Goal: Task Accomplishment & Management: Complete application form

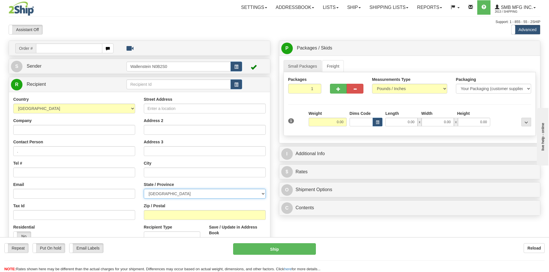
click at [192, 196] on select "[GEOGRAPHIC_DATA] [GEOGRAPHIC_DATA] [GEOGRAPHIC_DATA] [GEOGRAPHIC_DATA] [GEOGRA…" at bounding box center [205, 194] width 122 height 10
click at [159, 85] on input "text" at bounding box center [179, 85] width 104 height 10
drag, startPoint x: 152, startPoint y: 85, endPoint x: 93, endPoint y: 84, distance: 59.1
click at [93, 84] on tr "R Recipient starf" at bounding box center [139, 85] width 257 height 12
type input "STARFR"
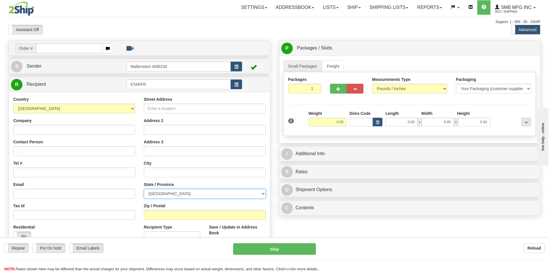
click at [216, 196] on div "Country AFGHANISTAN ALAND ISLANDS ALBANIA ALGERIA AMERICAN SAMOA ANDORRA ANGOLA…" at bounding box center [139, 174] width 261 height 164
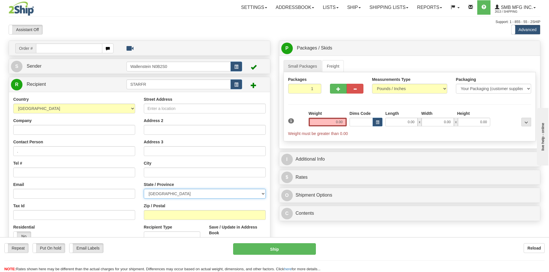
select select "QC"
click at [144, 189] on select "[GEOGRAPHIC_DATA] [GEOGRAPHIC_DATA] [GEOGRAPHIC_DATA] [GEOGRAPHIC_DATA] [GEOGRA…" at bounding box center [205, 194] width 122 height 10
click at [328, 65] on link "Freight" at bounding box center [333, 66] width 22 height 12
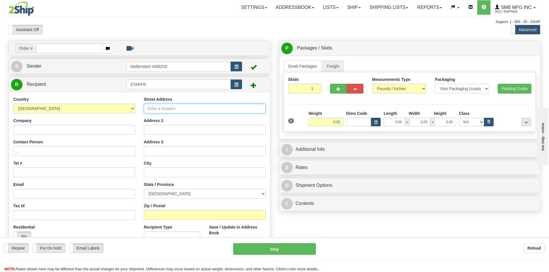
click at [165, 110] on input "Street Address" at bounding box center [205, 109] width 122 height 10
drag, startPoint x: 171, startPoint y: 113, endPoint x: 172, endPoint y: 110, distance: 3.5
click at [171, 112] on input "Street Address" at bounding box center [205, 109] width 122 height 10
paste input "153 Ninth Line Douro"
type input "153 Ninth Line Douro"
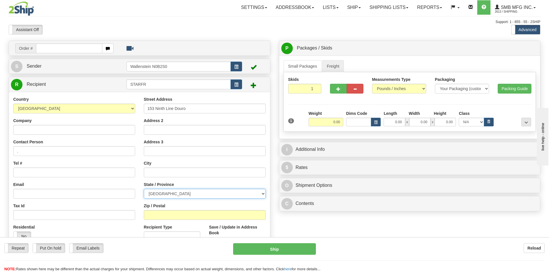
click at [167, 195] on select "[GEOGRAPHIC_DATA] [GEOGRAPHIC_DATA] [GEOGRAPHIC_DATA] [GEOGRAPHIC_DATA] [GEOGRA…" at bounding box center [205, 194] width 122 height 10
select select "ON"
click at [144, 189] on select "[GEOGRAPHIC_DATA] [GEOGRAPHIC_DATA] [GEOGRAPHIC_DATA] [GEOGRAPHIC_DATA] [GEOGRA…" at bounding box center [205, 194] width 122 height 10
click at [172, 212] on input "Zip / Postal" at bounding box center [205, 215] width 122 height 10
paste input "K9J 6Y1"
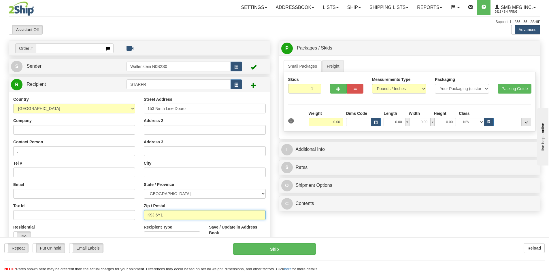
type input "K9J 6Y1"
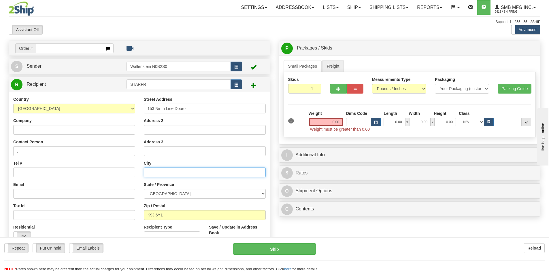
click at [157, 171] on input "text" at bounding box center [205, 173] width 122 height 10
paste input "Dour"
type input "Douro"
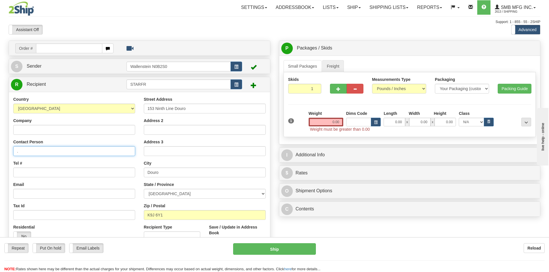
click at [29, 152] on input "." at bounding box center [74, 151] width 122 height 10
type input ".Receiver"
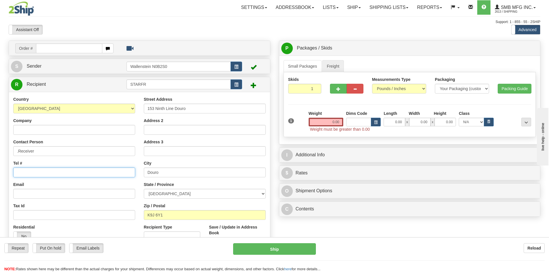
click at [26, 173] on input "Tel #" at bounding box center [74, 173] width 122 height 10
click at [44, 173] on input "Tel #" at bounding box center [74, 173] width 122 height 10
paste input "[PHONE_NUMBER]"
type input "[PHONE_NUMBER]"
click at [35, 193] on input "Email" at bounding box center [74, 194] width 122 height 10
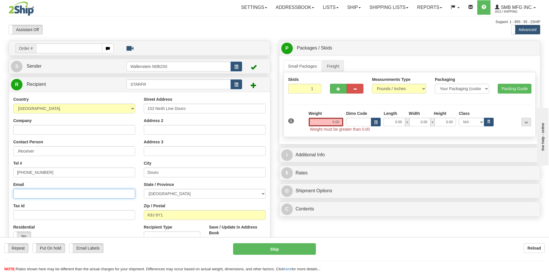
paste input "[EMAIL_ADDRESS][DOMAIN_NAME]"
type input "[EMAIL_ADDRESS][DOMAIN_NAME]"
click at [56, 133] on input "Company" at bounding box center [74, 130] width 122 height 10
paste input "Starfra Feed Service"
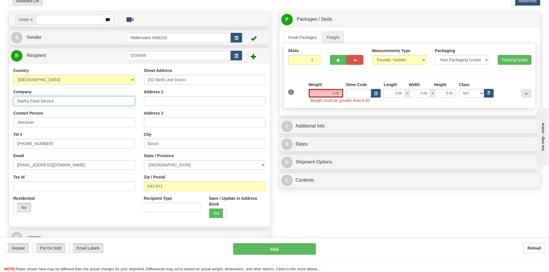
type input "Starfra Feed Service"
click at [329, 95] on input "0.00" at bounding box center [326, 93] width 35 height 9
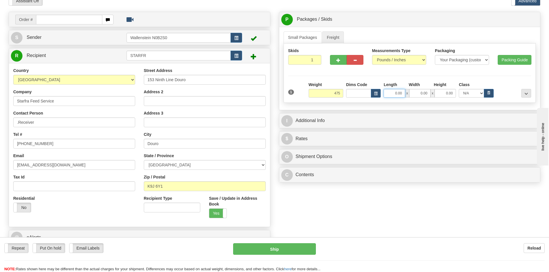
type input "475.00"
click at [393, 96] on input "0.00" at bounding box center [394, 93] width 21 height 9
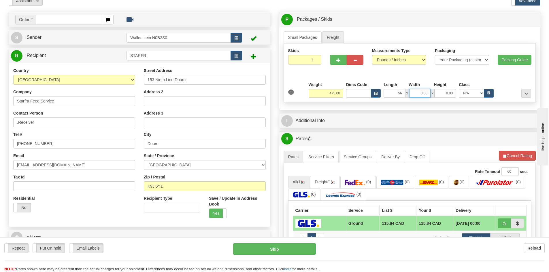
type input "56.00"
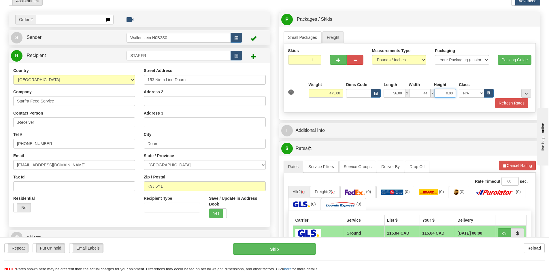
type input "44.00"
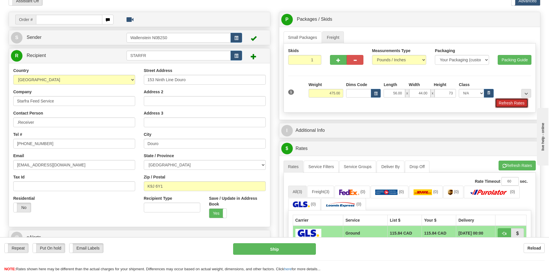
type input "73.00"
click at [501, 106] on button "Refresh Rates" at bounding box center [511, 103] width 33 height 10
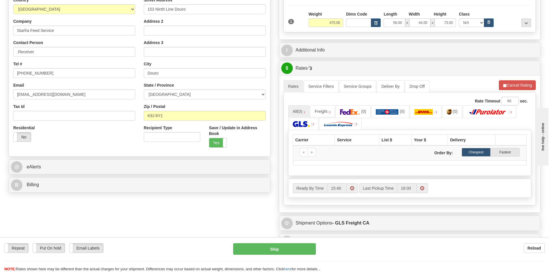
scroll to position [115, 0]
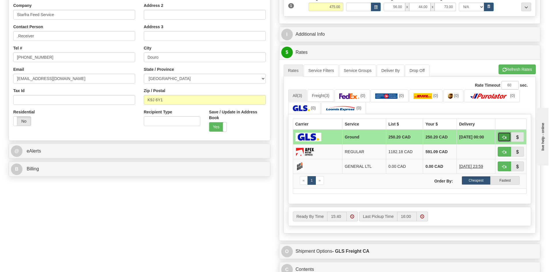
click at [500, 135] on button "button" at bounding box center [504, 137] width 13 height 10
type input "GRD"
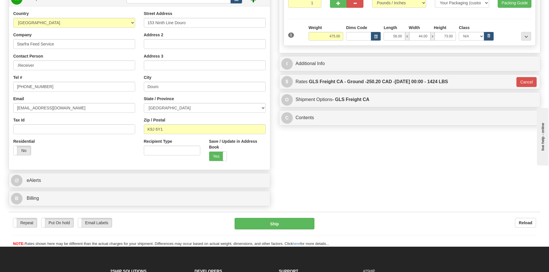
scroll to position [58, 0]
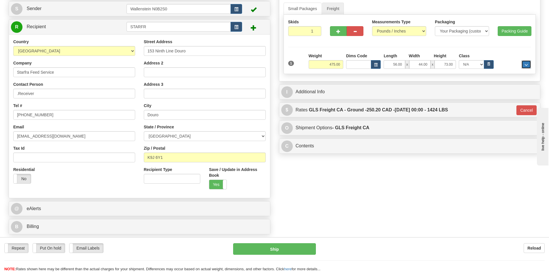
click at [527, 65] on span "..." at bounding box center [526, 64] width 3 height 3
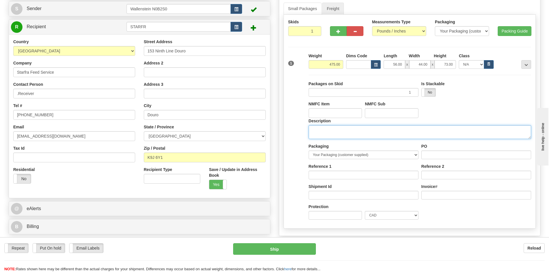
click at [354, 133] on textarea "Description" at bounding box center [420, 132] width 223 height 14
type textarea "Farm Supply"
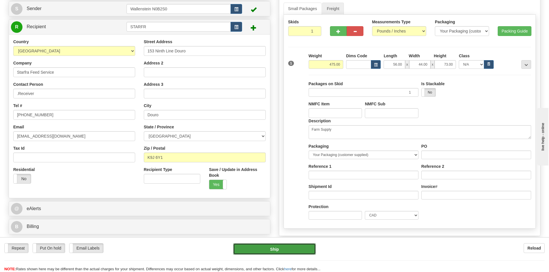
click at [278, 251] on button "Ship" at bounding box center [274, 250] width 83 height 12
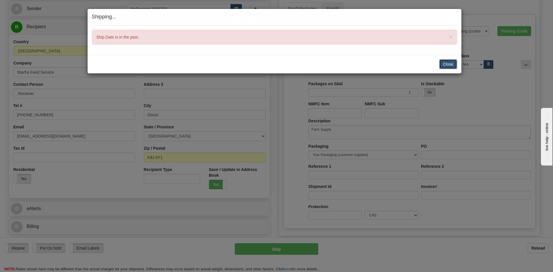
click at [448, 67] on button "Close" at bounding box center [449, 64] width 18 height 10
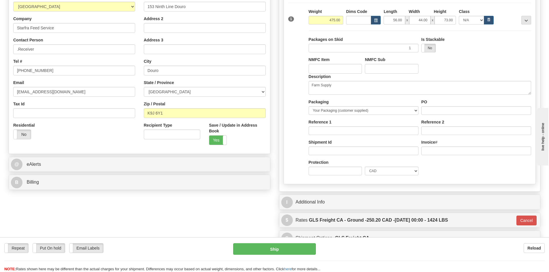
scroll to position [115, 0]
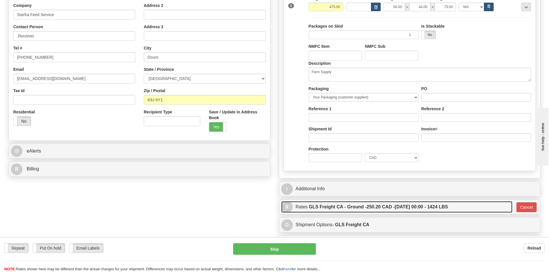
click at [487, 208] on link "$ Rates GLS Freight CA - Ground - 250.20 CAD - 09/26/2025 00:00 - 1424 LBS" at bounding box center [396, 207] width 231 height 12
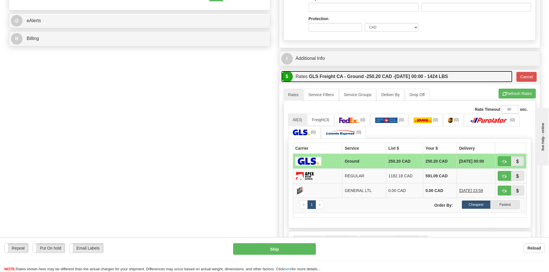
scroll to position [259, 0]
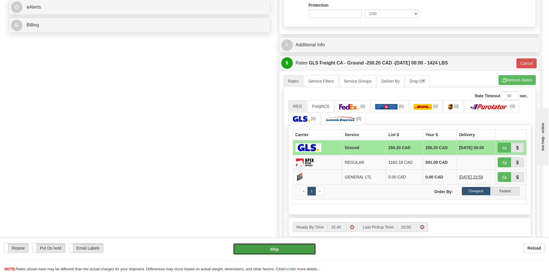
click at [282, 255] on button "Ship" at bounding box center [274, 250] width 83 height 12
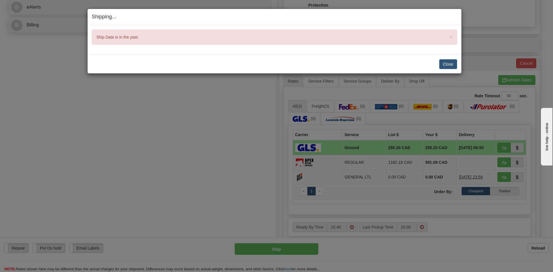
click at [447, 59] on div "Close Cancel Cancel Shipment and Quit Pickup Quit Pickup ONLY" at bounding box center [275, 64] width 374 height 19
click at [447, 62] on button "Close" at bounding box center [449, 64] width 18 height 10
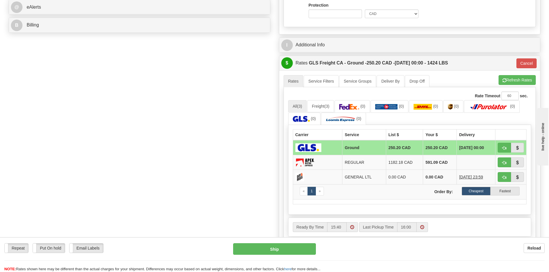
click at [175, 129] on div "Order # S Sender" at bounding box center [274, 36] width 540 height 510
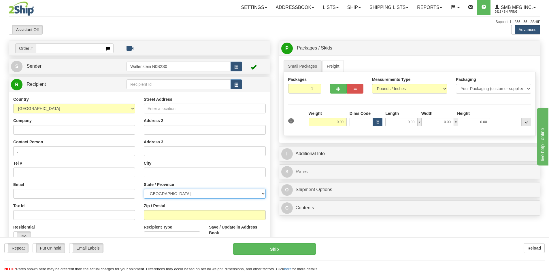
click at [172, 194] on select "[GEOGRAPHIC_DATA] [GEOGRAPHIC_DATA] [GEOGRAPHIC_DATA] [GEOGRAPHIC_DATA] [GEOGRA…" at bounding box center [205, 194] width 122 height 10
select select "ON"
click at [144, 189] on select "[GEOGRAPHIC_DATA] [GEOGRAPHIC_DATA] [GEOGRAPHIC_DATA] [GEOGRAPHIC_DATA] [GEOGRA…" at bounding box center [205, 194] width 122 height 10
click at [162, 108] on input "Street Address" at bounding box center [205, 109] width 122 height 10
type input "153 Ninth Line"
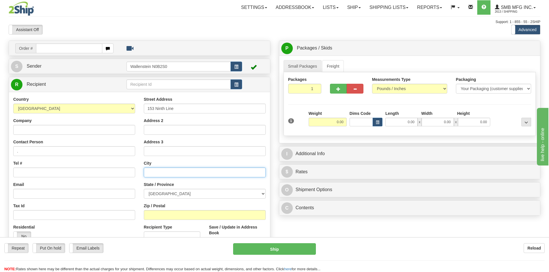
click at [196, 173] on input "text" at bounding box center [205, 173] width 122 height 10
drag, startPoint x: 181, startPoint y: 173, endPoint x: 156, endPoint y: 177, distance: 25.4
click at [156, 177] on input "Duro_dummer" at bounding box center [205, 173] width 122 height 10
type input "Duro"
click at [65, 130] on input "Company" at bounding box center [74, 130] width 122 height 10
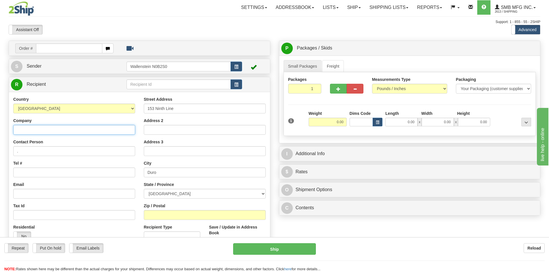
paste input "Starfra Feed Service"
type input "Starfra Feed Service"
click at [38, 148] on input "." at bounding box center [74, 151] width 122 height 10
type input ".receiver"
click at [34, 174] on input "Tel #" at bounding box center [74, 173] width 122 height 10
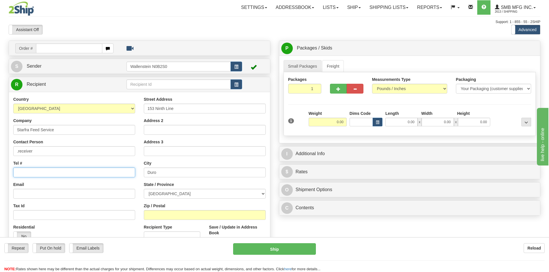
click at [33, 169] on input "Tel #" at bounding box center [74, 173] width 122 height 10
paste input "[PHONE_NUMBER]"
type input "[PHONE_NUMBER]"
click at [56, 195] on input "Email" at bounding box center [74, 194] width 122 height 10
paste input "[EMAIL_ADDRESS][DOMAIN_NAME]"
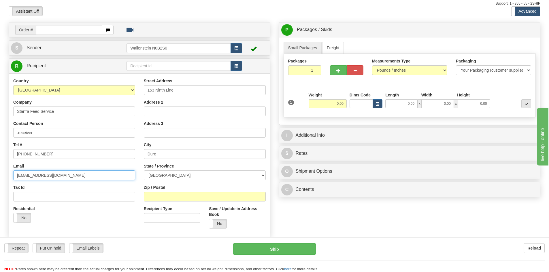
scroll to position [29, 0]
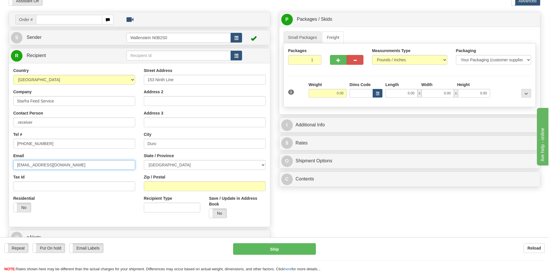
type input "[EMAIL_ADDRESS][DOMAIN_NAME]"
click at [206, 182] on input "Zip / Postal" at bounding box center [205, 187] width 122 height 10
paste input "K9J6Y1"
type input "K9J6Y1"
click at [338, 39] on link "Freight" at bounding box center [333, 37] width 22 height 12
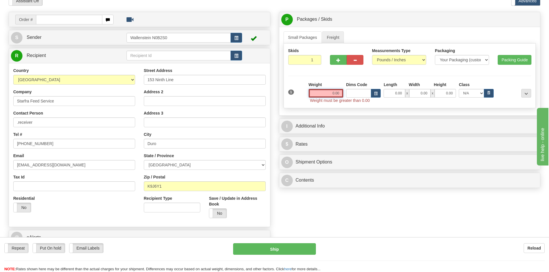
click at [329, 91] on input "0.00" at bounding box center [326, 93] width 35 height 9
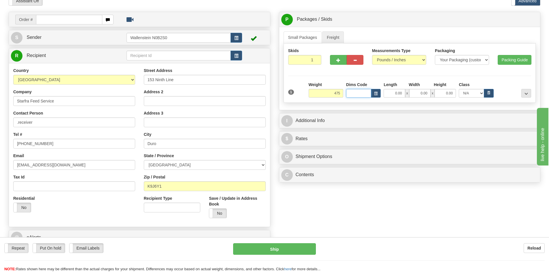
type input "475.00"
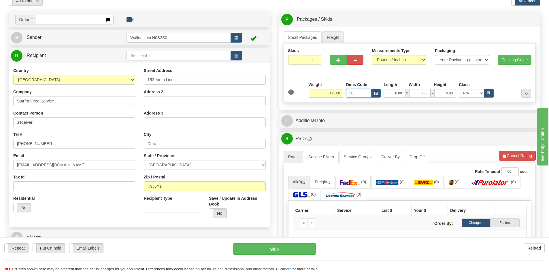
type input "56"
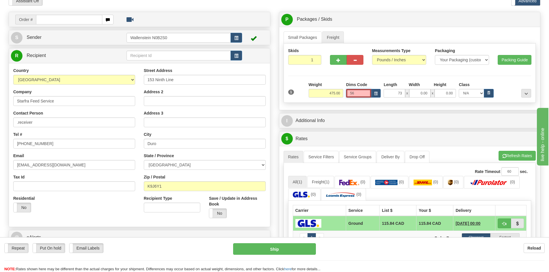
type input "73.00"
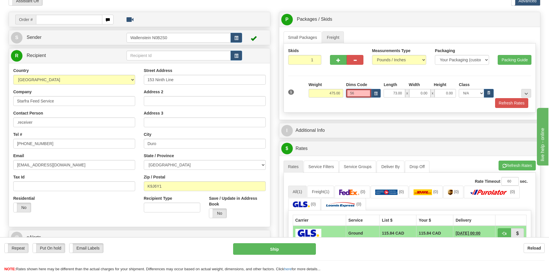
drag, startPoint x: 362, startPoint y: 93, endPoint x: 343, endPoint y: 93, distance: 18.7
click at [343, 93] on div "Weight 475.00 Dims Code 56 Length" at bounding box center [419, 90] width 225 height 16
drag, startPoint x: 391, startPoint y: 94, endPoint x: 406, endPoint y: 92, distance: 14.8
click at [406, 92] on div "73.00 x 0.00 x 0.00" at bounding box center [420, 93] width 72 height 9
type input "56.00"
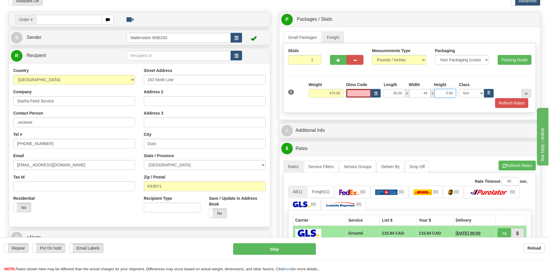
type input "44.00"
type input "73.00"
click at [379, 96] on button "button" at bounding box center [376, 93] width 10 height 9
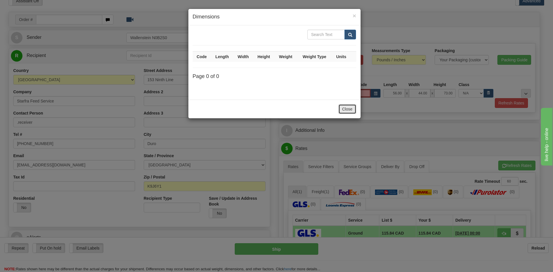
click at [351, 110] on button "Close" at bounding box center [348, 109] width 18 height 10
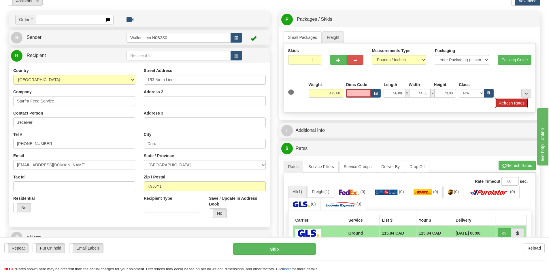
click at [497, 104] on button "Refresh Rates" at bounding box center [511, 103] width 33 height 10
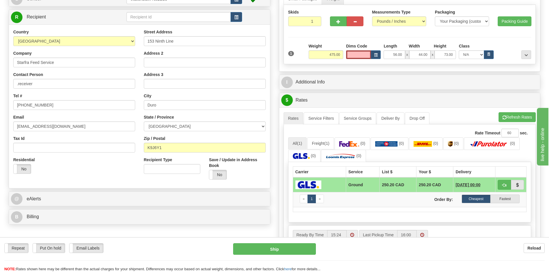
scroll to position [0, 0]
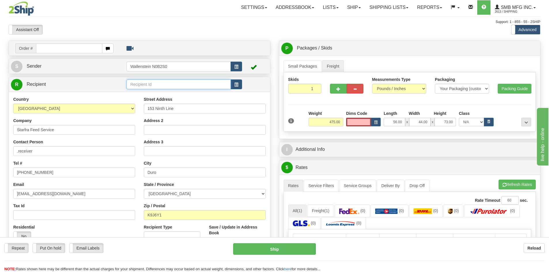
click at [164, 84] on input "text" at bounding box center [179, 85] width 104 height 10
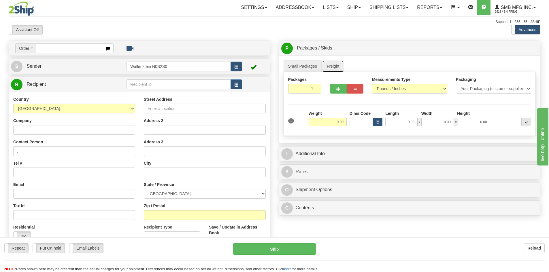
drag, startPoint x: 325, startPoint y: 64, endPoint x: 325, endPoint y: 77, distance: 13.6
click at [326, 64] on link "Freight" at bounding box center [333, 66] width 22 height 12
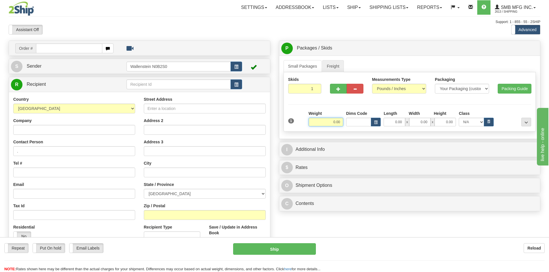
click at [322, 121] on input "0.00" at bounding box center [326, 122] width 35 height 9
type input "475.00"
click at [398, 124] on input "0.00" at bounding box center [394, 122] width 21 height 9
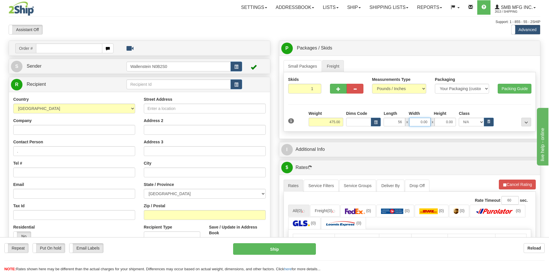
type input "56.00"
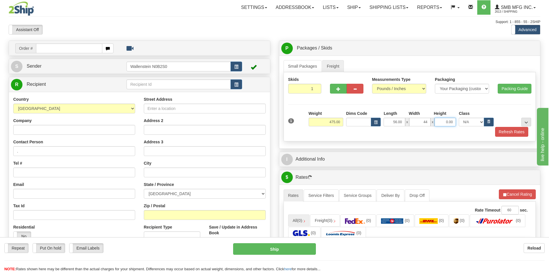
type input "44.00"
type input "73.00"
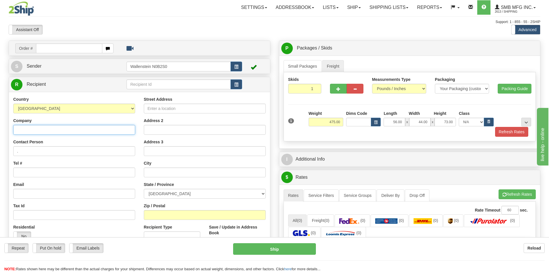
click at [47, 129] on input "Company" at bounding box center [74, 130] width 122 height 10
paste input "Starfra Feed Service"
type input "Starfra Feed Service"
click at [172, 109] on input "Street Address" at bounding box center [205, 109] width 122 height 10
paste input "153 Ninth Line Douro"
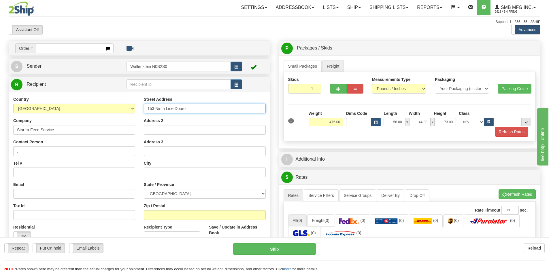
type input "153 Ninth Line Douro"
click at [149, 172] on input "text" at bounding box center [205, 173] width 122 height 10
click at [157, 170] on input "text" at bounding box center [205, 173] width 122 height 10
paste input "Douro-Dummer"
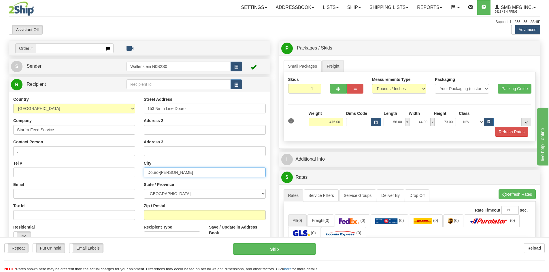
type input "Douro-Dummer"
click at [215, 195] on select "[GEOGRAPHIC_DATA] [GEOGRAPHIC_DATA] [GEOGRAPHIC_DATA] [GEOGRAPHIC_DATA] [GEOGRA…" at bounding box center [205, 194] width 122 height 10
select select "ON"
click at [144, 189] on select "[GEOGRAPHIC_DATA] [GEOGRAPHIC_DATA] [GEOGRAPHIC_DATA] [GEOGRAPHIC_DATA] [GEOGRA…" at bounding box center [205, 194] width 122 height 10
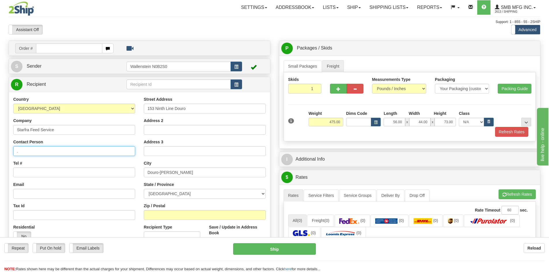
click at [36, 150] on input "." at bounding box center [74, 151] width 122 height 10
type input ".Receiver"
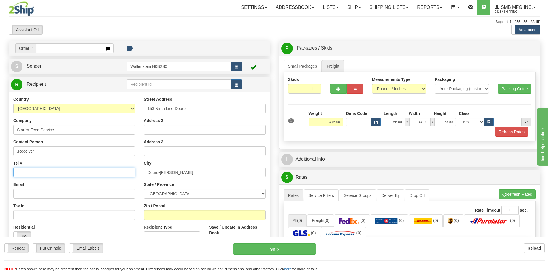
click at [16, 171] on input "Tel #" at bounding box center [74, 173] width 122 height 10
click at [30, 169] on input "Tel #" at bounding box center [74, 173] width 122 height 10
paste input "[PHONE_NUMBER]"
type input "[PHONE_NUMBER]"
click at [30, 191] on input "Email" at bounding box center [74, 194] width 122 height 10
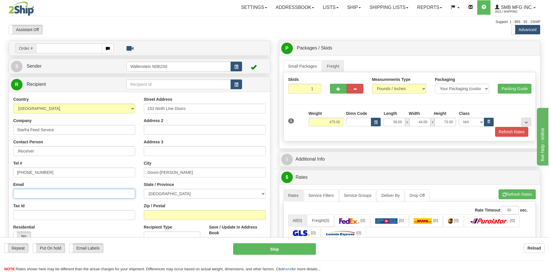
paste input "[EMAIL_ADDRESS][DOMAIN_NAME]"
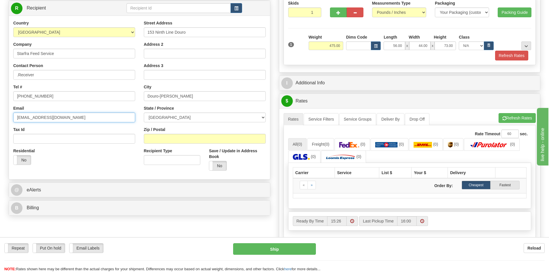
scroll to position [86, 0]
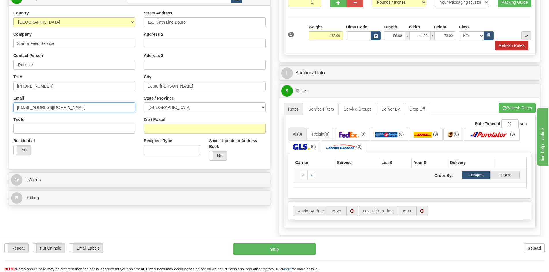
type input "[EMAIL_ADDRESS][DOMAIN_NAME]"
click at [503, 49] on button "Refresh Rates" at bounding box center [511, 46] width 33 height 10
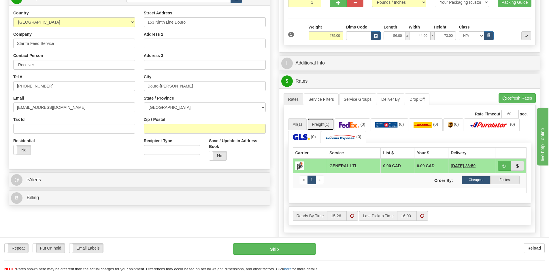
click at [320, 128] on link "Freight (1)" at bounding box center [320, 124] width 27 height 12
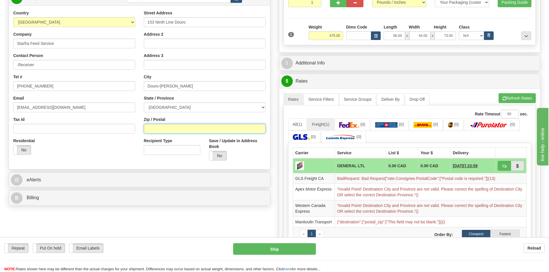
click at [168, 125] on input "Zip / Postal" at bounding box center [205, 129] width 122 height 10
paste input "K9J6Y1"
type input "K9J6Y1"
click at [516, 98] on button "Refresh Rates" at bounding box center [517, 98] width 37 height 10
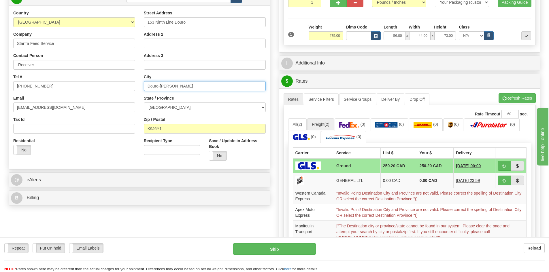
drag, startPoint x: 187, startPoint y: 88, endPoint x: 159, endPoint y: 90, distance: 28.6
click at [159, 90] on input "Douro-Dummer" at bounding box center [205, 86] width 122 height 10
type input "Douro"
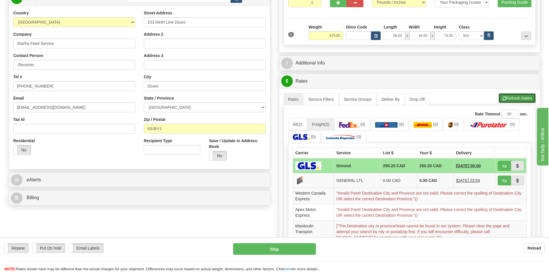
click at [527, 96] on button "Refresh Rates" at bounding box center [517, 98] width 37 height 10
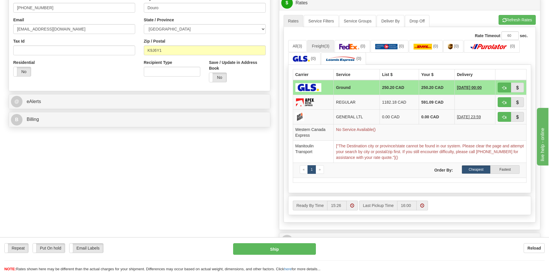
scroll to position [173, 0]
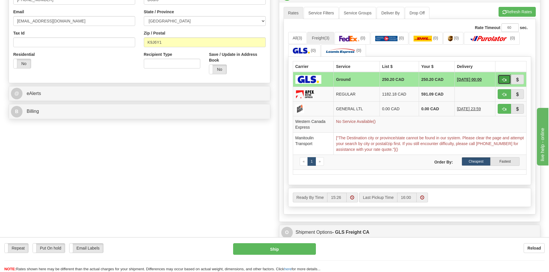
click at [504, 77] on button "button" at bounding box center [504, 80] width 13 height 10
type input "GRD"
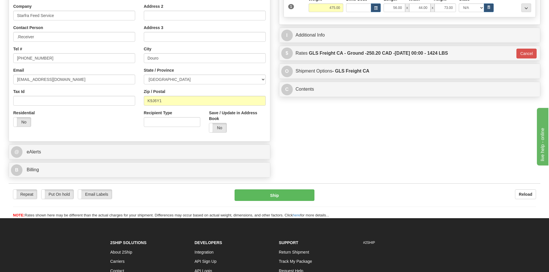
scroll to position [114, 0]
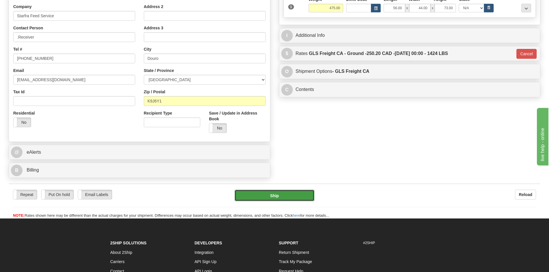
click at [282, 195] on button "Ship" at bounding box center [275, 196] width 80 height 12
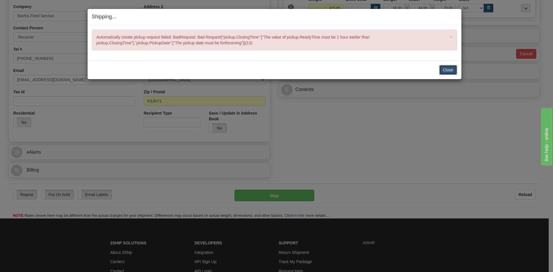
click at [449, 71] on button "Close" at bounding box center [449, 70] width 18 height 10
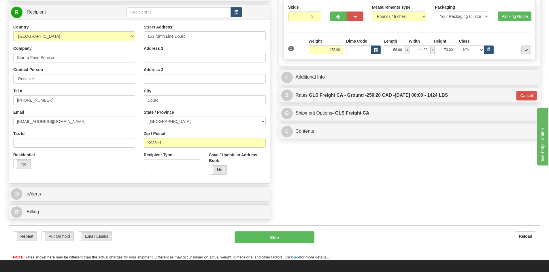
scroll to position [56, 0]
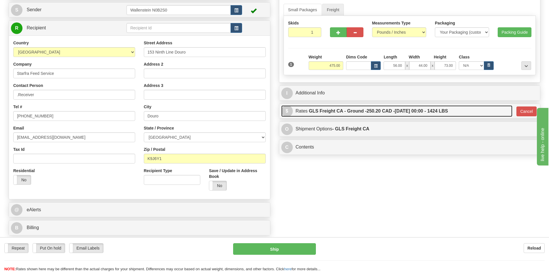
click at [480, 109] on link "$ Rates GLS Freight CA - Ground - 250.20 CAD - 09/27/2025 00:00 - 1424 LBS" at bounding box center [396, 112] width 231 height 12
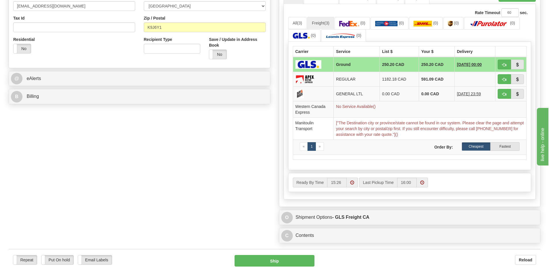
scroll to position [201, 0]
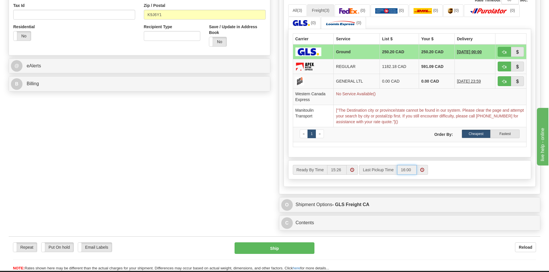
click at [407, 170] on input "16:00" at bounding box center [407, 170] width 20 height 10
click at [418, 171] on span at bounding box center [422, 170] width 11 height 10
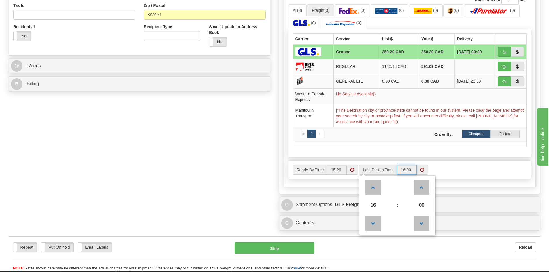
click at [418, 171] on span at bounding box center [422, 170] width 11 height 10
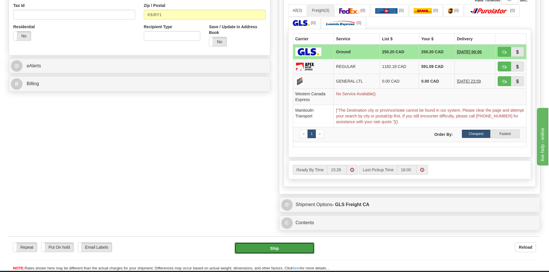
click at [290, 245] on button "Ship" at bounding box center [275, 249] width 80 height 12
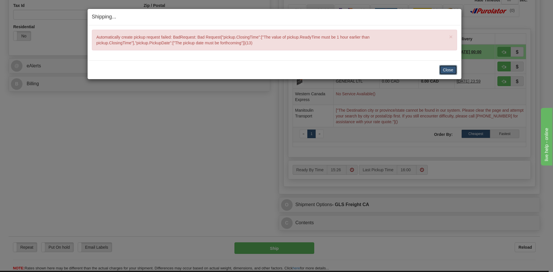
click at [449, 71] on button "Close" at bounding box center [449, 70] width 18 height 10
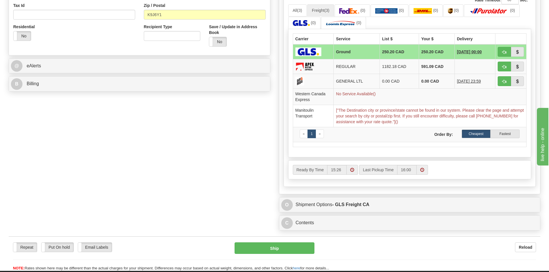
click at [354, 172] on span at bounding box center [352, 170] width 4 height 4
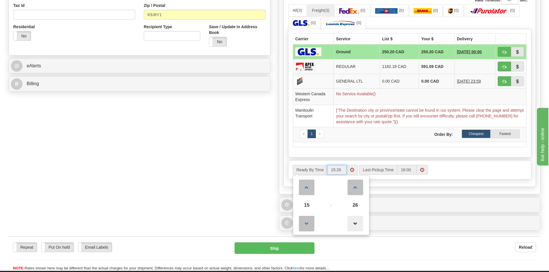
click at [358, 222] on span at bounding box center [356, 224] width 16 height 16
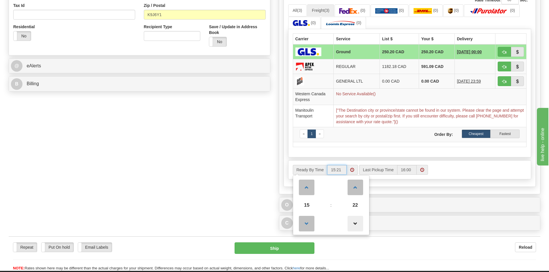
click at [358, 222] on span at bounding box center [356, 224] width 16 height 16
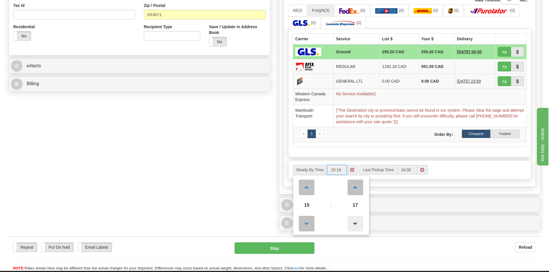
click at [358, 222] on span at bounding box center [356, 224] width 16 height 16
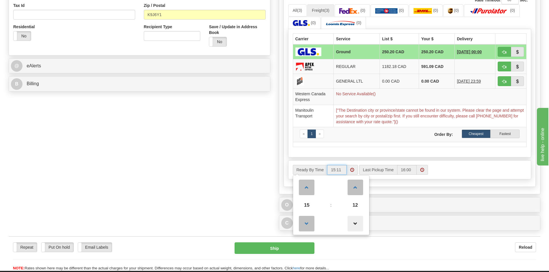
click at [358, 222] on span at bounding box center [356, 224] width 16 height 16
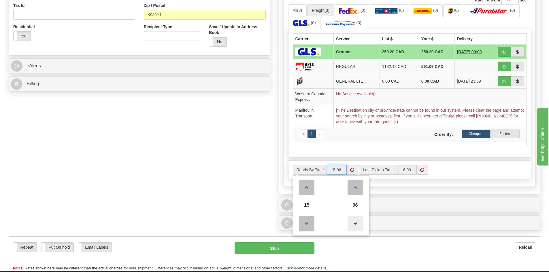
click at [358, 222] on span at bounding box center [356, 224] width 16 height 16
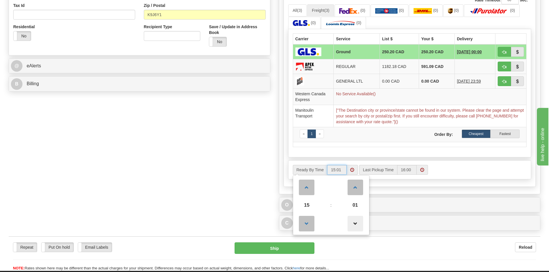
click at [358, 222] on span at bounding box center [356, 224] width 16 height 16
click at [353, 244] on div "Reload" at bounding box center [429, 248] width 213 height 10
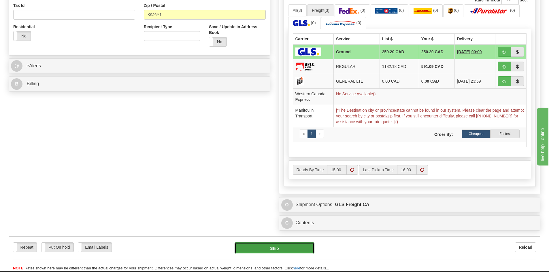
click at [296, 248] on button "Ship" at bounding box center [275, 249] width 80 height 12
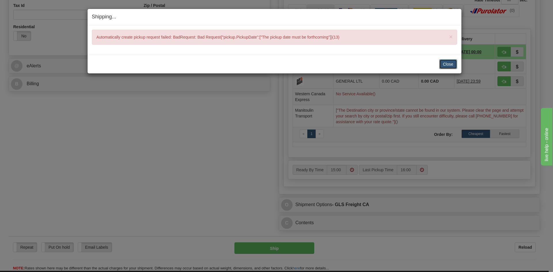
click at [447, 63] on button "Close" at bounding box center [449, 64] width 18 height 10
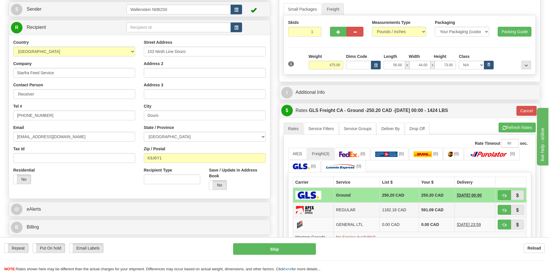
scroll to position [56, 0]
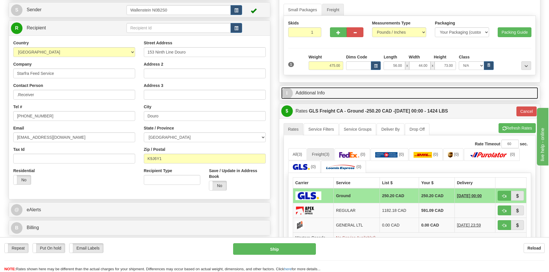
click at [357, 96] on link "I Additional Info" at bounding box center [409, 93] width 257 height 12
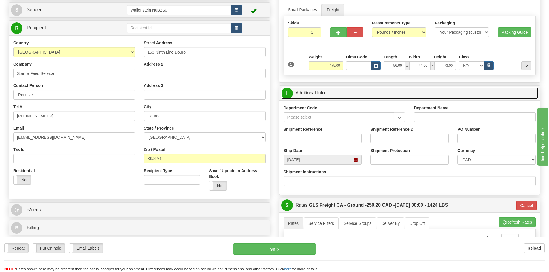
click at [353, 159] on span at bounding box center [356, 160] width 11 height 10
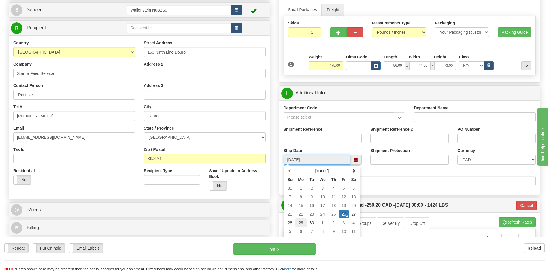
click at [301, 224] on td "29" at bounding box center [301, 223] width 12 height 9
type input "09:00"
type input "09/29/2025"
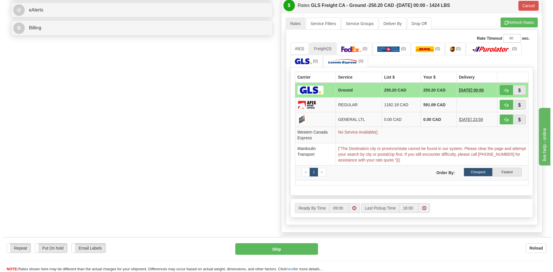
scroll to position [258, 0]
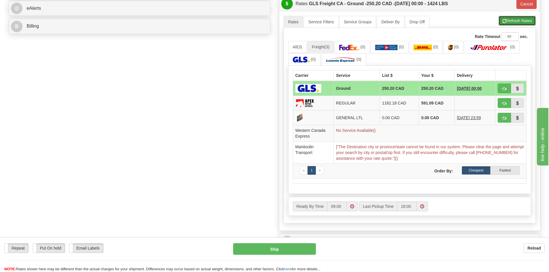
click at [518, 25] on button "Refresh Rates" at bounding box center [517, 21] width 37 height 10
type input "GRD"
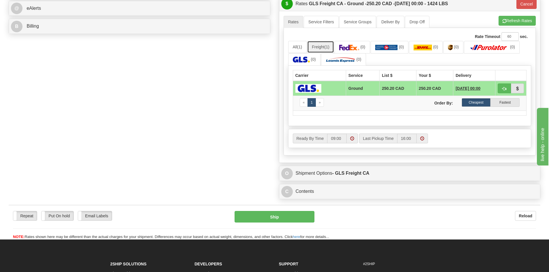
click at [316, 47] on link "Freight (1)" at bounding box center [320, 47] width 27 height 12
click at [302, 48] on span "(1)" at bounding box center [299, 47] width 5 height 5
click at [318, 48] on link "Freight (1)" at bounding box center [320, 47] width 27 height 12
click at [504, 86] on button "button" at bounding box center [504, 89] width 13 height 10
click at [302, 216] on button "Ship" at bounding box center [275, 217] width 80 height 12
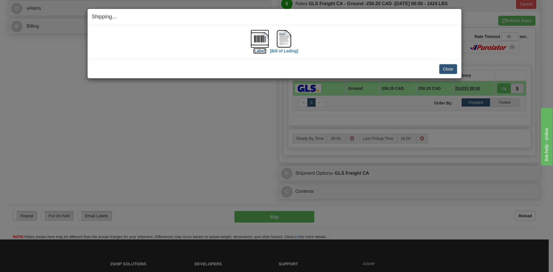
click at [261, 52] on label "[Label]" at bounding box center [259, 51] width 13 height 6
click at [289, 50] on label "[Bill of Lading]" at bounding box center [284, 51] width 28 height 6
click at [452, 69] on button "Close" at bounding box center [449, 69] width 18 height 10
